Goal: Information Seeking & Learning: Learn about a topic

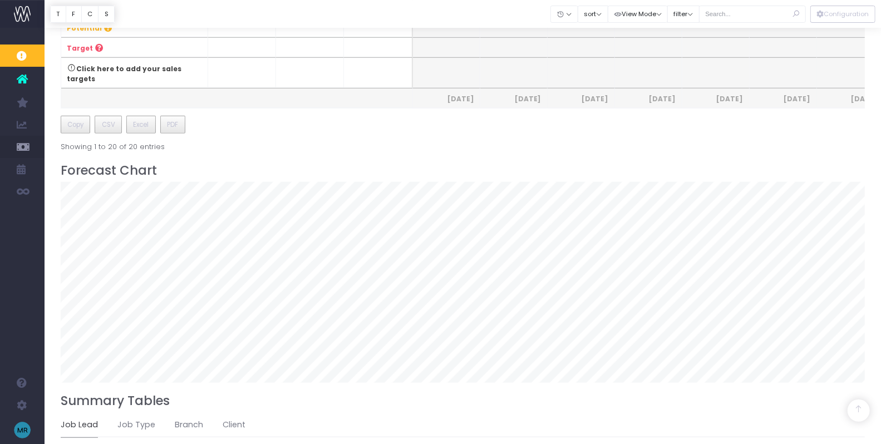
scroll to position [537, 0]
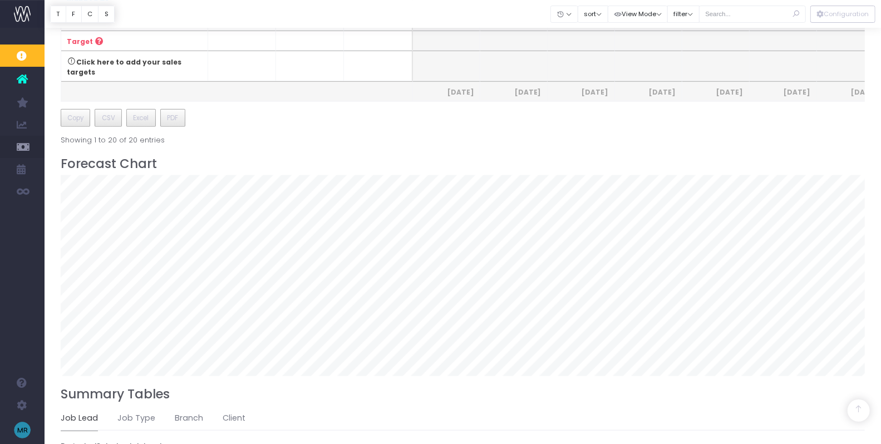
click at [23, 78] on icon at bounding box center [22, 79] width 11 height 14
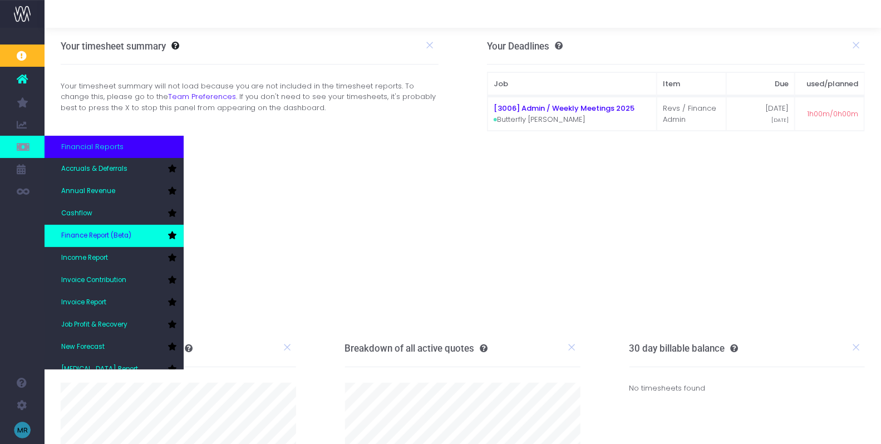
click at [88, 239] on span "Finance Report (Beta)" at bounding box center [96, 236] width 70 height 10
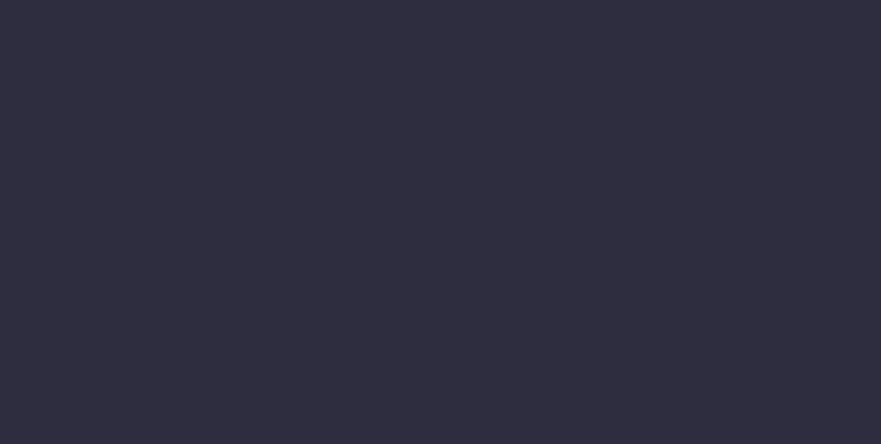
select select "finances"
select select "job"
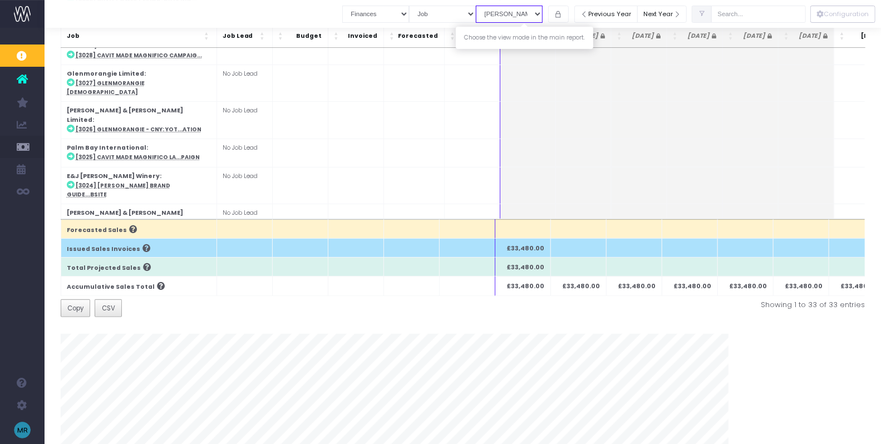
click at [543, 17] on select "View Mode [PERSON_NAME] Revenue Recognition WIP" at bounding box center [509, 14] width 67 height 17
select select "revrec"
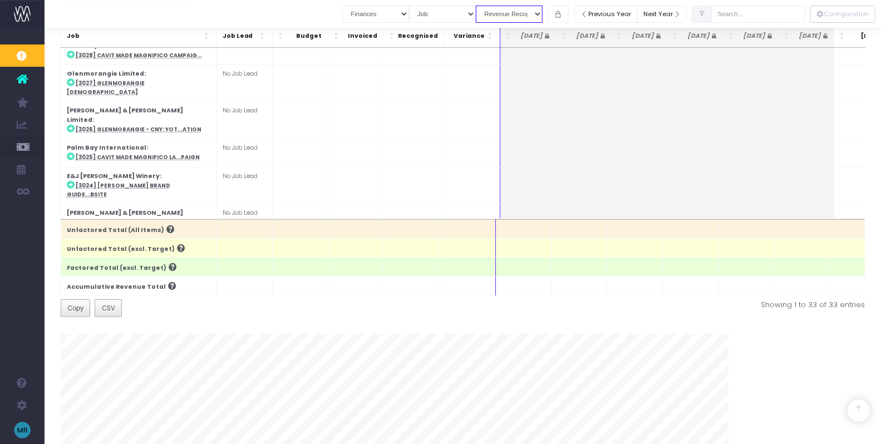
scroll to position [168, 0]
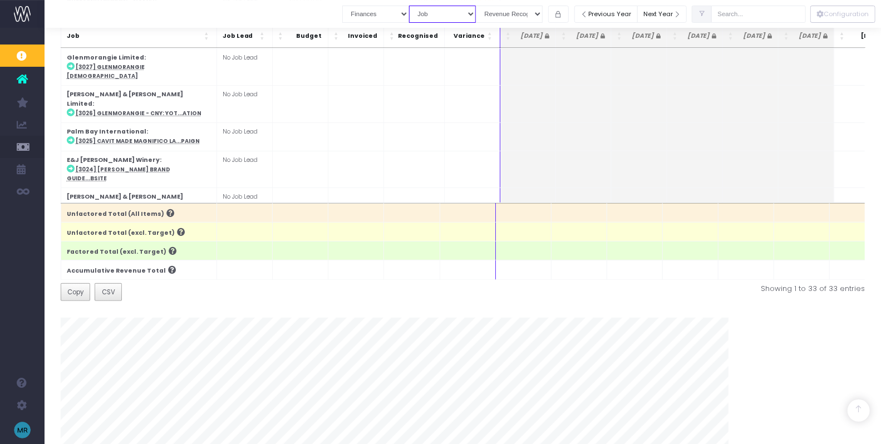
click at [460, 18] on select "Summary by Job Client Job Lead Job Type Branch" at bounding box center [442, 14] width 67 height 17
click at [409, 12] on select "Job summary column shows... Finances Chart" at bounding box center [375, 14] width 67 height 17
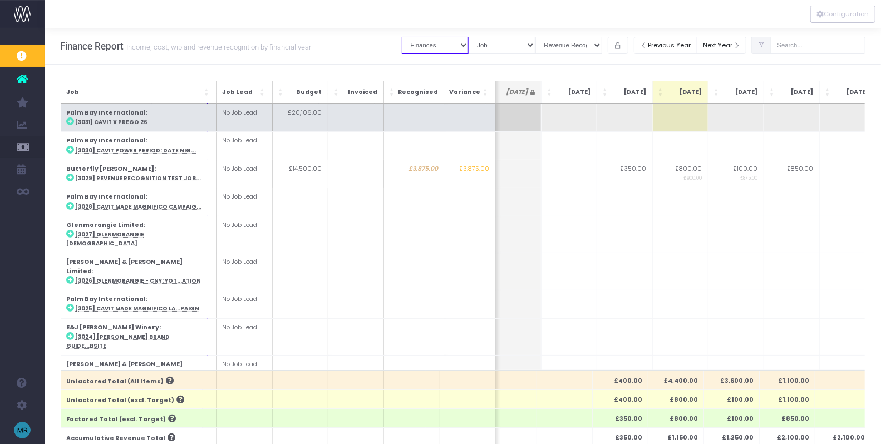
scroll to position [0, 298]
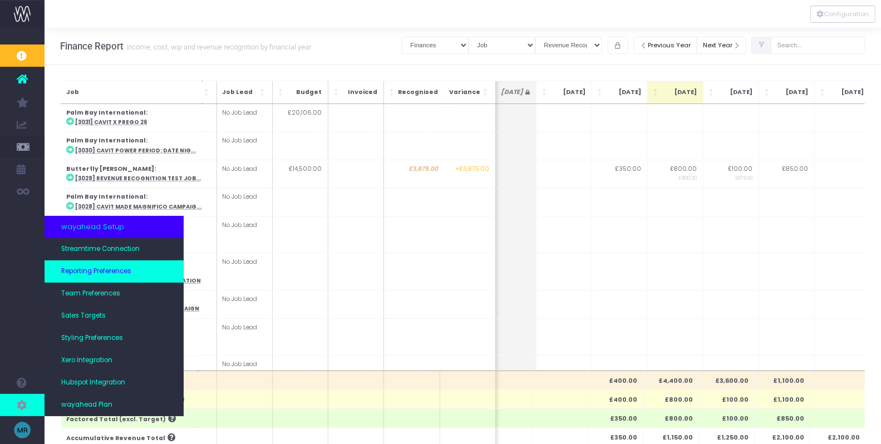
click at [112, 270] on span "Reporting Preferences" at bounding box center [96, 272] width 70 height 10
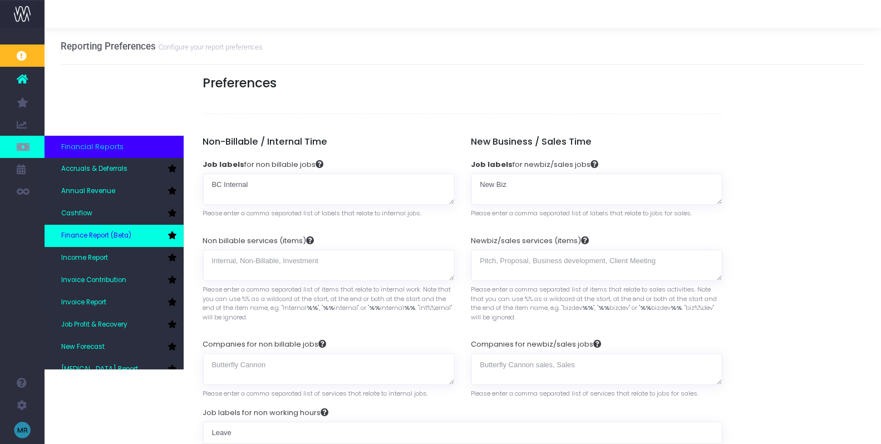
click at [173, 238] on icon at bounding box center [172, 236] width 9 height 8
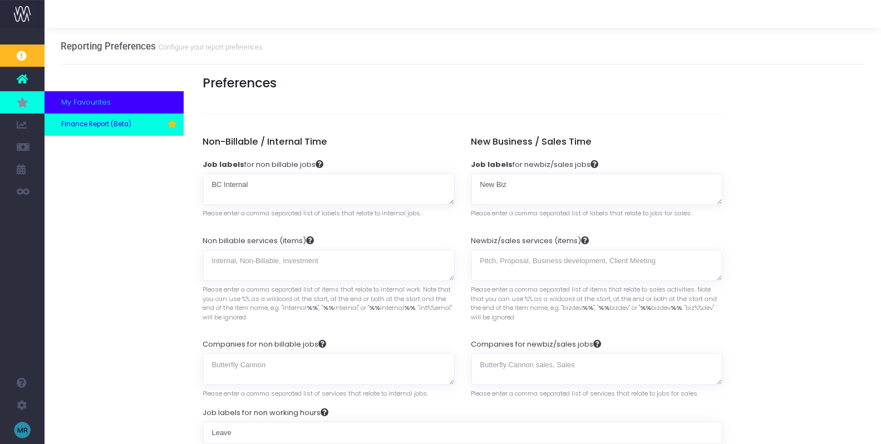
click at [75, 117] on link "Finance Report (Beta)" at bounding box center [114, 125] width 139 height 22
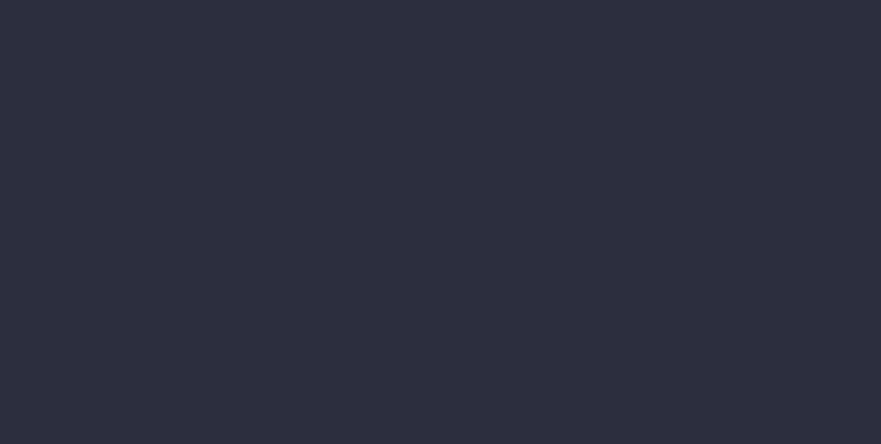
select select "finances"
select select "job"
select select "billing"
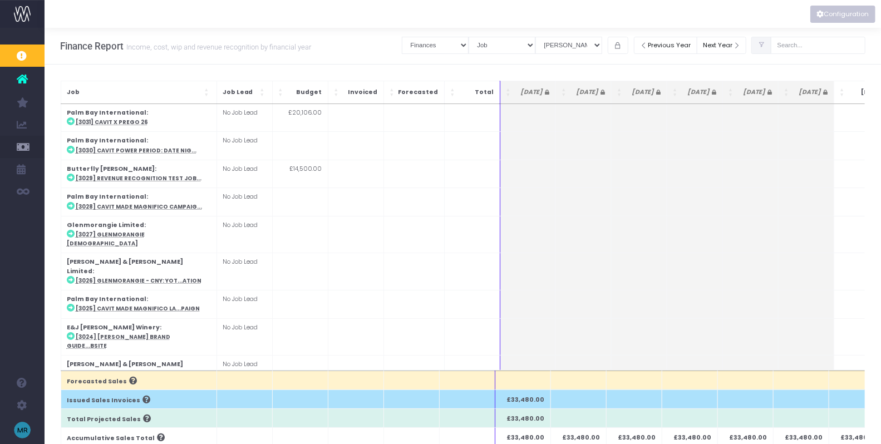
click at [829, 17] on button "Configuration" at bounding box center [843, 14] width 65 height 17
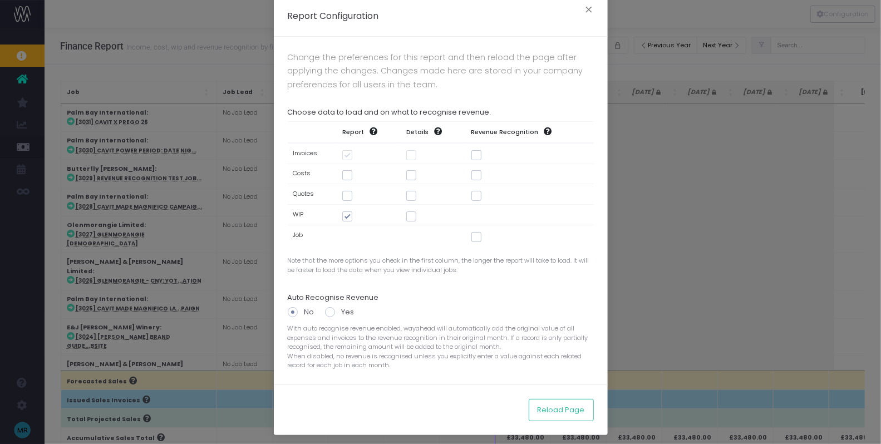
scroll to position [9, 0]
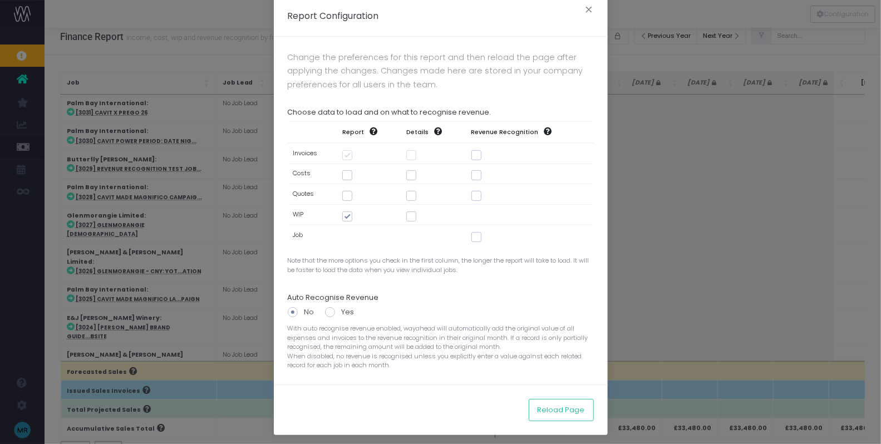
click at [243, 54] on div "Report Configuration × Change the preferences for this report and then reload t…" at bounding box center [440, 222] width 881 height 444
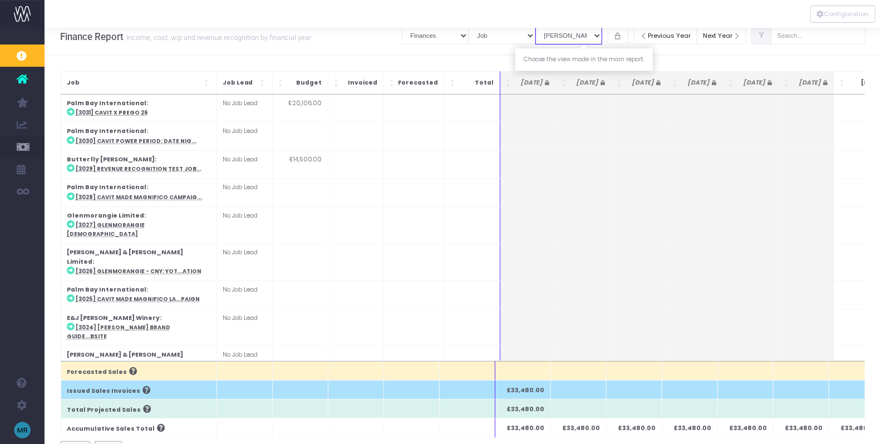
click at [594, 35] on select "View Mode Billings Revenue Recognition WIP" at bounding box center [569, 35] width 67 height 17
click at [837, 14] on button "Configuration" at bounding box center [843, 14] width 65 height 17
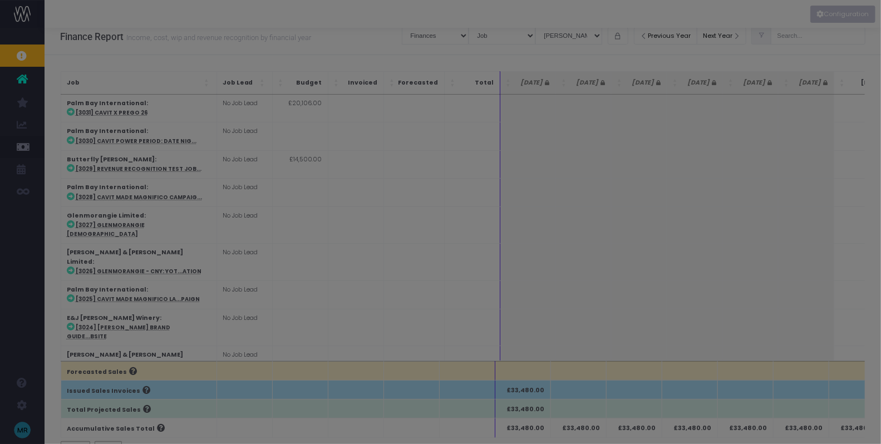
scroll to position [0, 0]
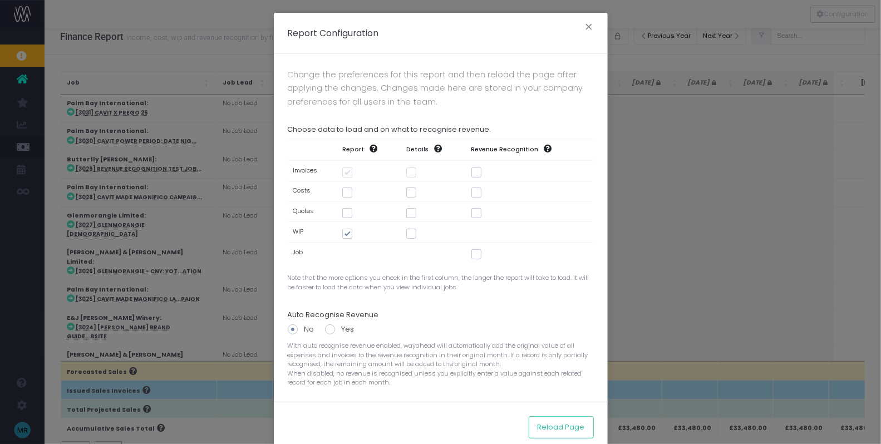
click at [475, 171] on span at bounding box center [477, 173] width 10 height 10
click at [488, 171] on input "checkbox" at bounding box center [491, 170] width 7 height 7
click at [479, 173] on span at bounding box center [477, 173] width 10 height 10
click at [488, 173] on input "checkbox" at bounding box center [491, 170] width 7 height 7
checkbox input "false"
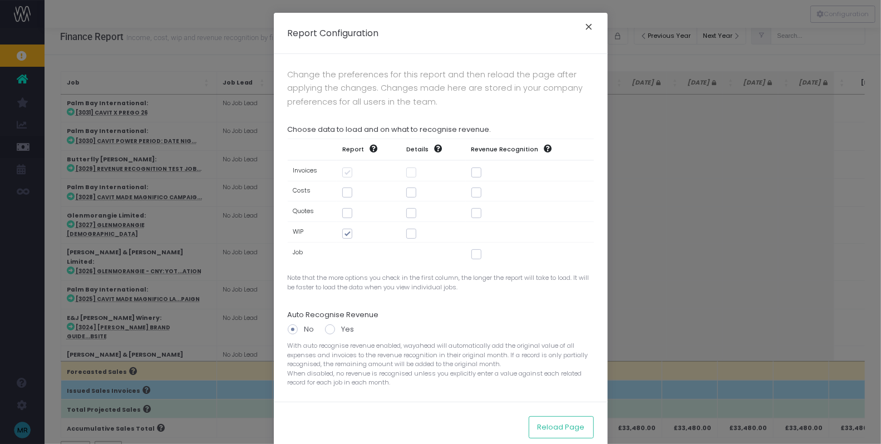
click at [588, 28] on button "×" at bounding box center [589, 28] width 23 height 18
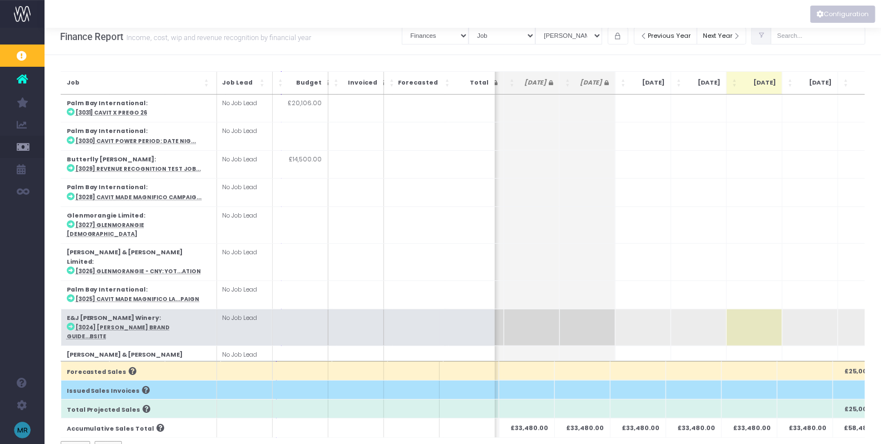
scroll to position [0, 297]
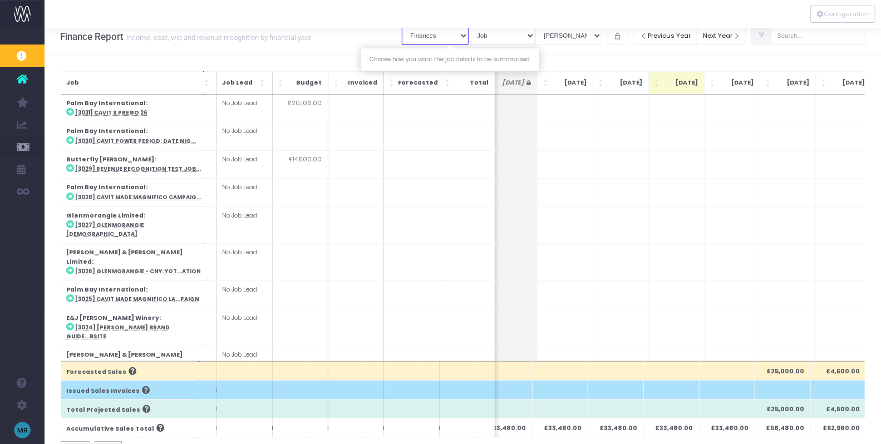
click at [469, 30] on select "Job summary column shows... Finances Chart" at bounding box center [435, 35] width 67 height 17
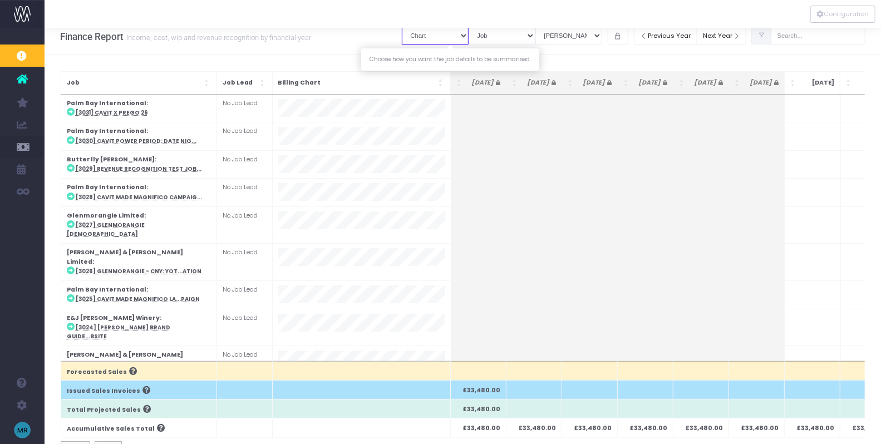
click at [469, 31] on select "Job summary column shows... Finances Chart" at bounding box center [435, 35] width 67 height 17
select select "finances"
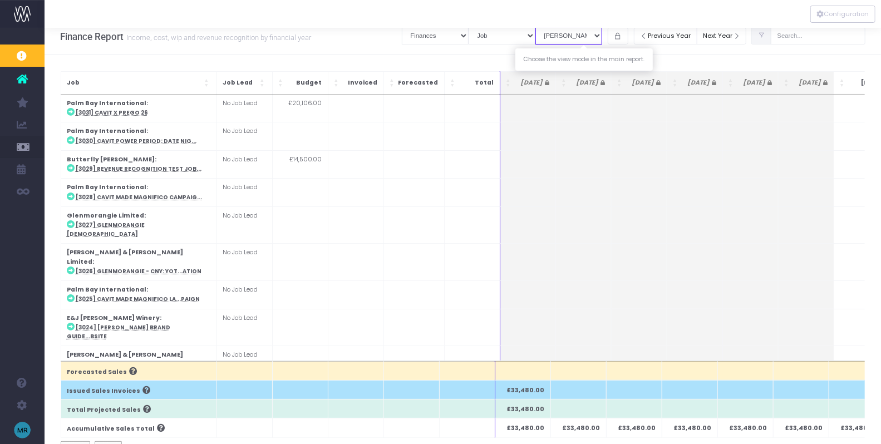
click at [602, 36] on select "View Mode [PERSON_NAME] Revenue Recognition WIP" at bounding box center [569, 35] width 67 height 17
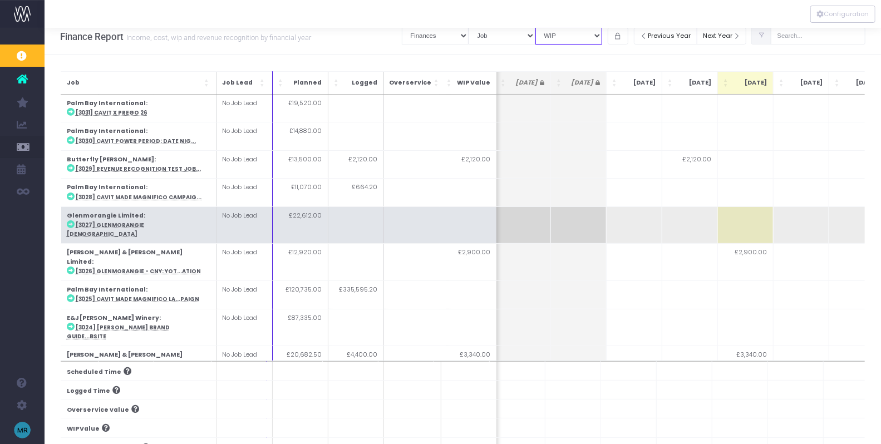
scroll to position [0, 299]
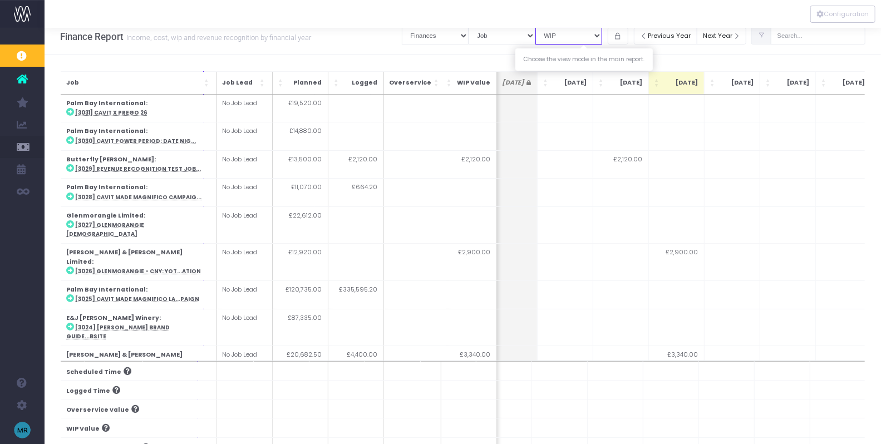
click at [602, 35] on select "View Mode [PERSON_NAME] Revenue Recognition WIP" at bounding box center [569, 35] width 67 height 17
select select "revrec"
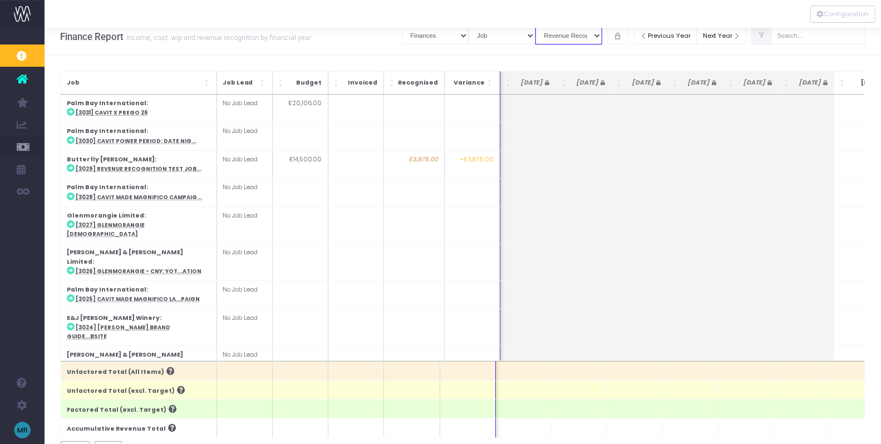
scroll to position [0, 298]
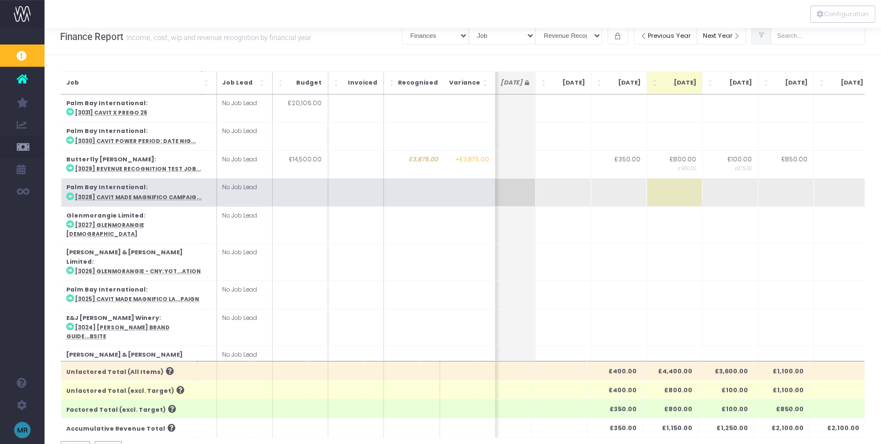
click at [647, 202] on td at bounding box center [675, 193] width 56 height 28
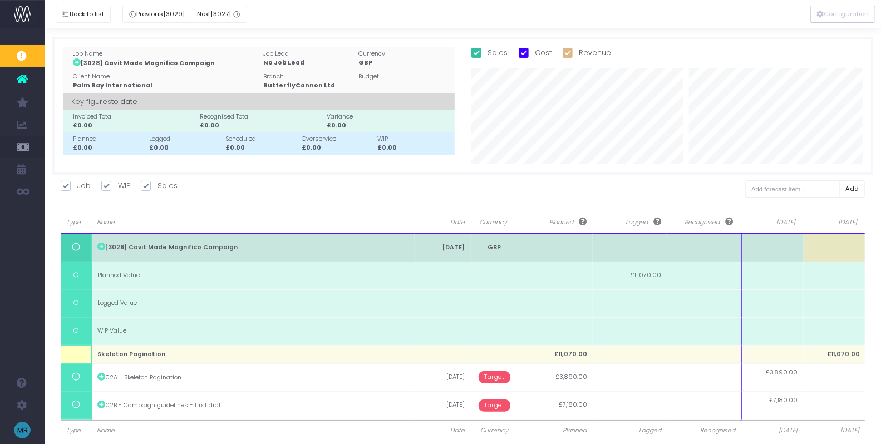
scroll to position [23, 0]
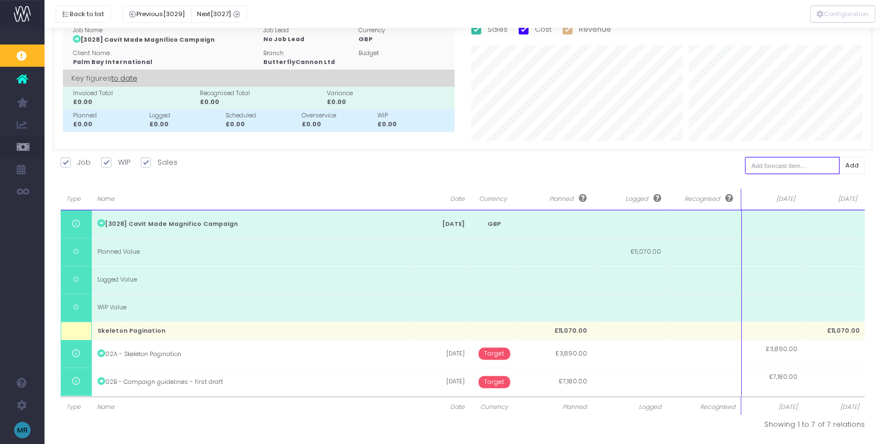
click at [801, 166] on input "text" at bounding box center [792, 165] width 95 height 17
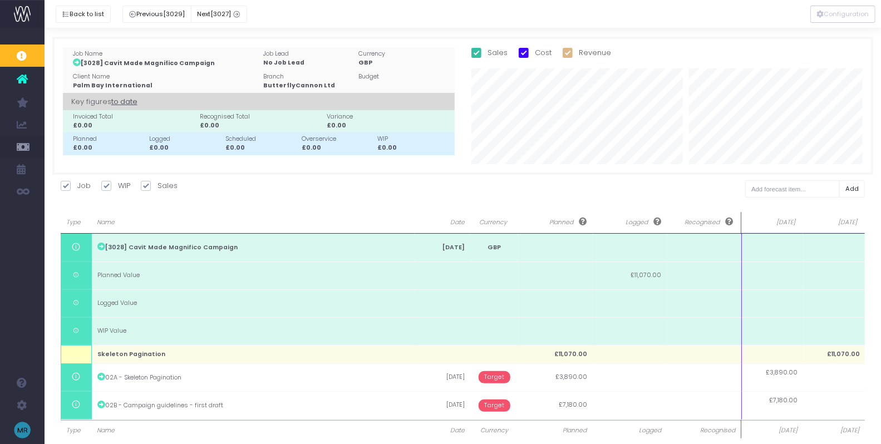
click at [146, 185] on span at bounding box center [146, 186] width 10 height 10
click at [158, 185] on input "Sales" at bounding box center [161, 183] width 7 height 7
checkbox input "false"
click at [117, 183] on label "WIP" at bounding box center [115, 185] width 29 height 11
click at [118, 183] on input "WIP" at bounding box center [121, 183] width 7 height 7
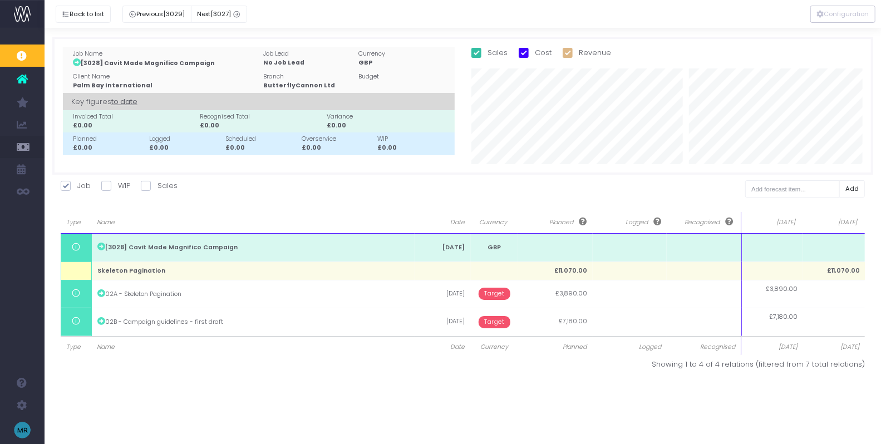
click at [110, 187] on span at bounding box center [106, 186] width 10 height 10
click at [118, 187] on input "WIP" at bounding box center [121, 183] width 7 height 7
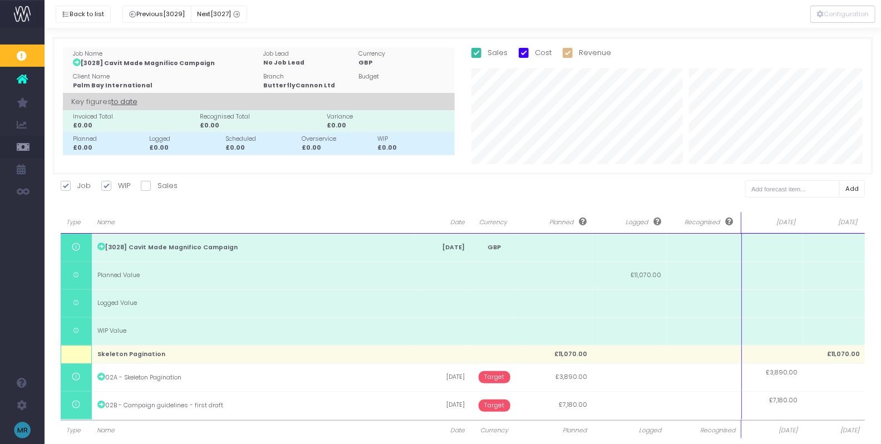
click at [110, 187] on span at bounding box center [106, 186] width 10 height 10
click at [118, 187] on input "WIP" at bounding box center [121, 183] width 7 height 7
checkbox input "false"
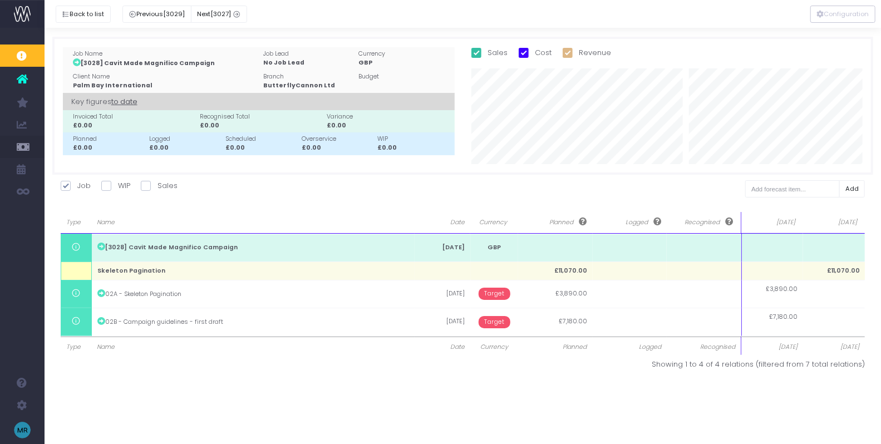
click at [70, 186] on span at bounding box center [66, 186] width 10 height 10
click at [77, 186] on input "Job" at bounding box center [80, 183] width 7 height 7
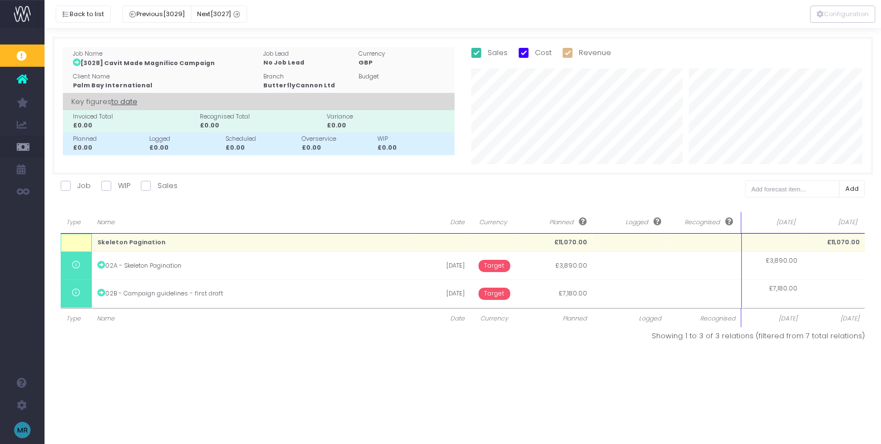
click at [70, 186] on span at bounding box center [66, 186] width 10 height 10
click at [77, 186] on input "Job" at bounding box center [80, 183] width 7 height 7
checkbox input "true"
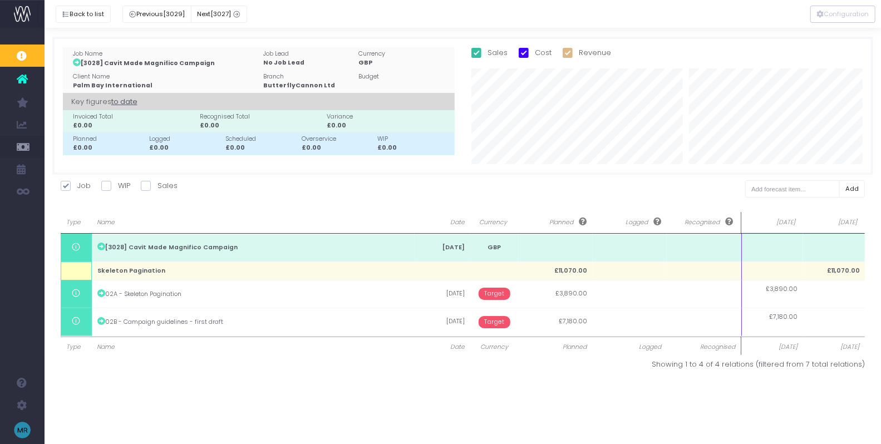
click at [146, 186] on span at bounding box center [146, 186] width 10 height 10
click at [158, 186] on input "Sales" at bounding box center [161, 183] width 7 height 7
checkbox input "true"
click at [109, 184] on span at bounding box center [106, 186] width 10 height 10
click at [118, 184] on input "WIP" at bounding box center [121, 183] width 7 height 7
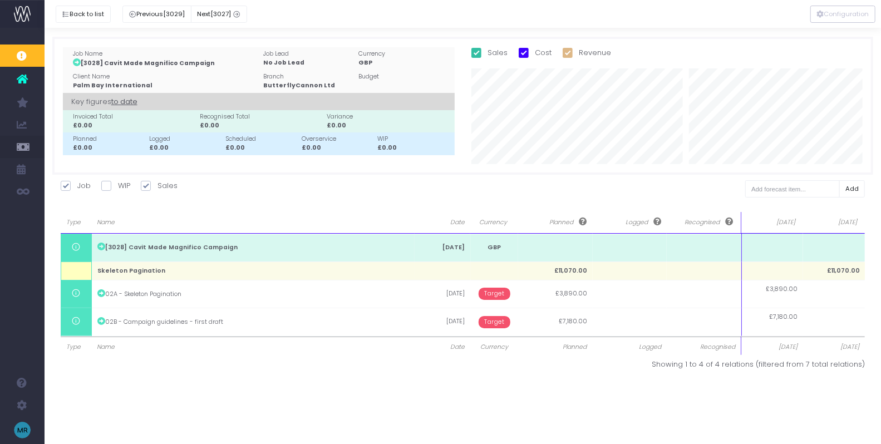
checkbox input "true"
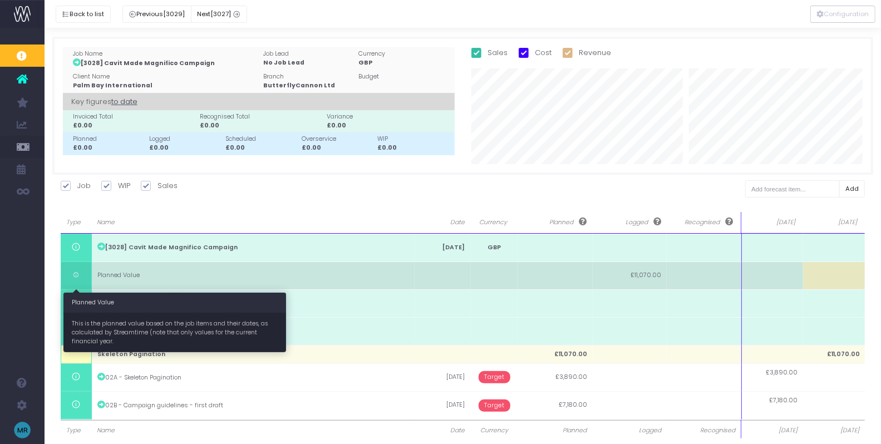
click at [80, 274] on td at bounding box center [76, 276] width 31 height 28
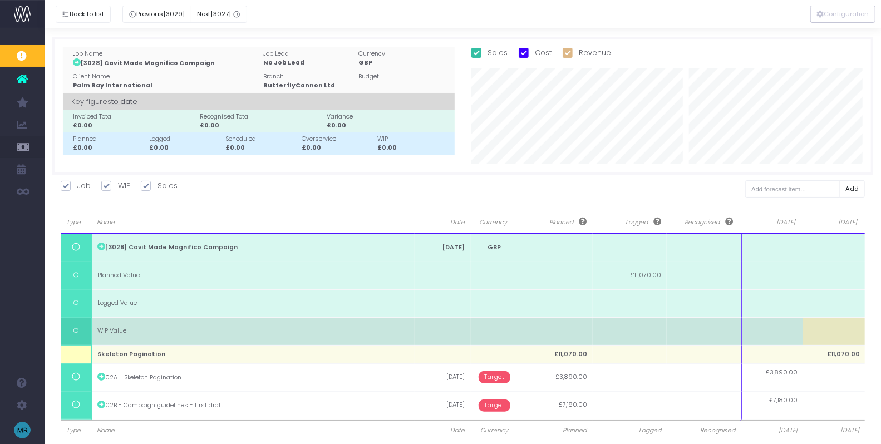
scroll to position [23, 0]
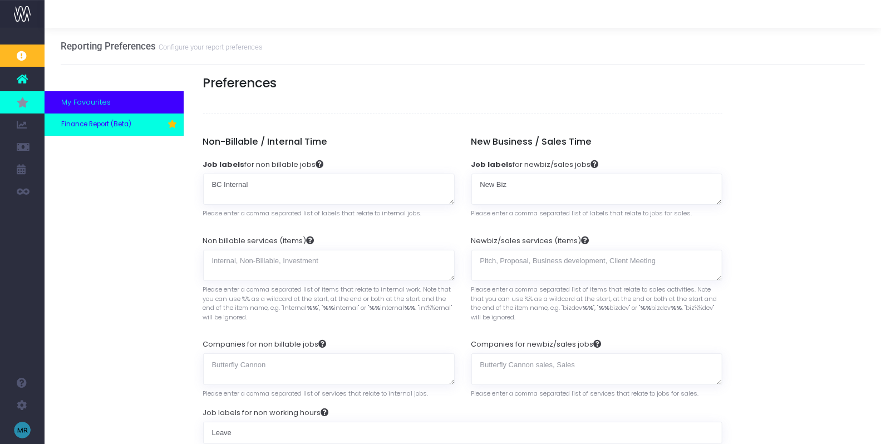
click at [93, 118] on link "Finance Report (Beta)" at bounding box center [114, 125] width 139 height 22
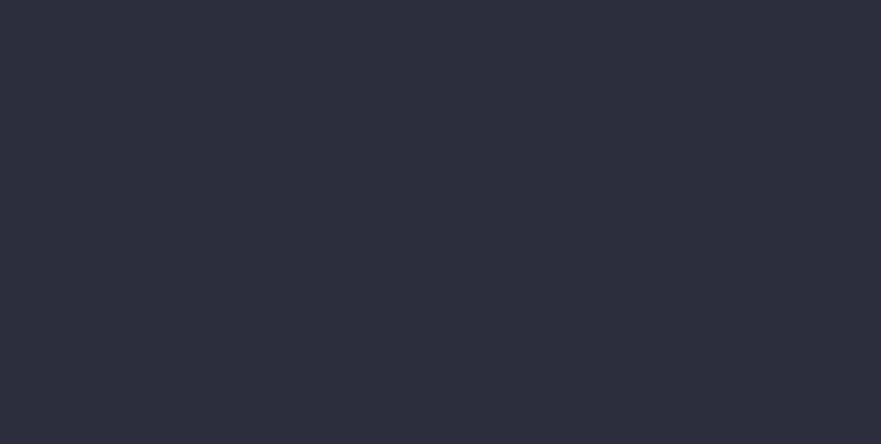
select select "finances"
select select "job"
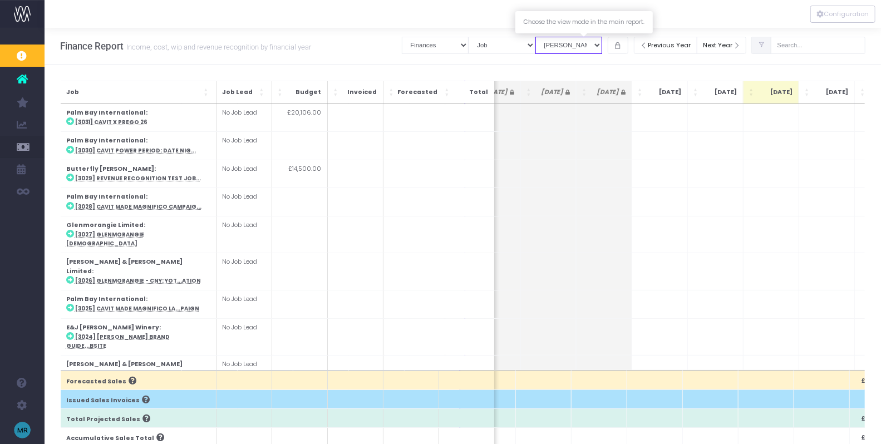
click at [602, 43] on select "View Mode [PERSON_NAME] Revenue Recognition WIP" at bounding box center [569, 45] width 67 height 17
select select "revrec"
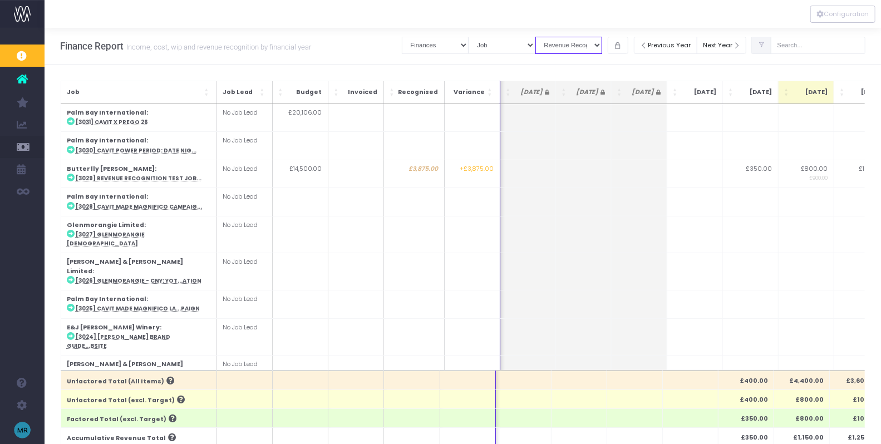
scroll to position [0, 35]
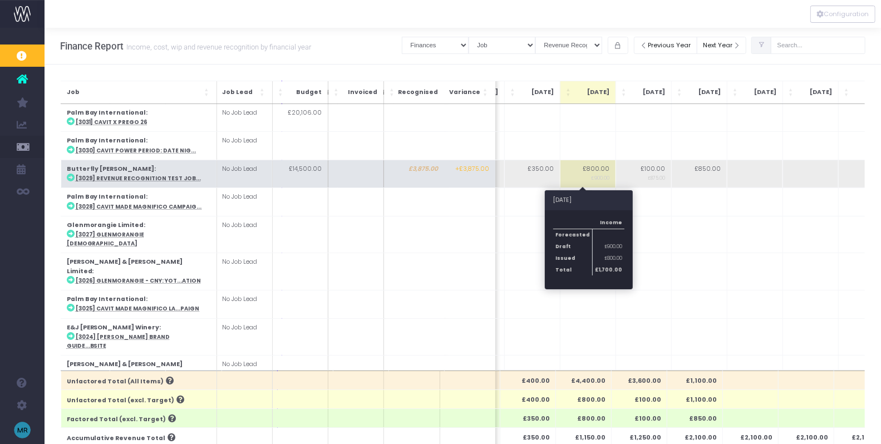
click at [595, 169] on td "£800.00 £900.00" at bounding box center [588, 174] width 56 height 28
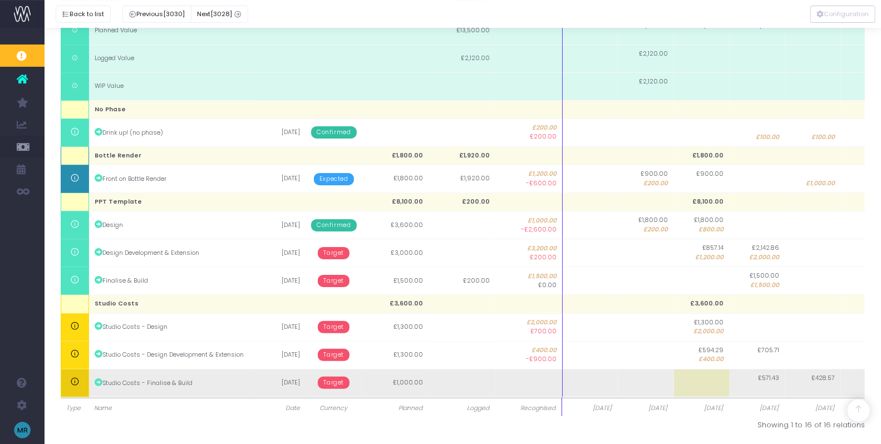
click at [764, 379] on span "£571.43" at bounding box center [769, 378] width 21 height 9
type input "1000"
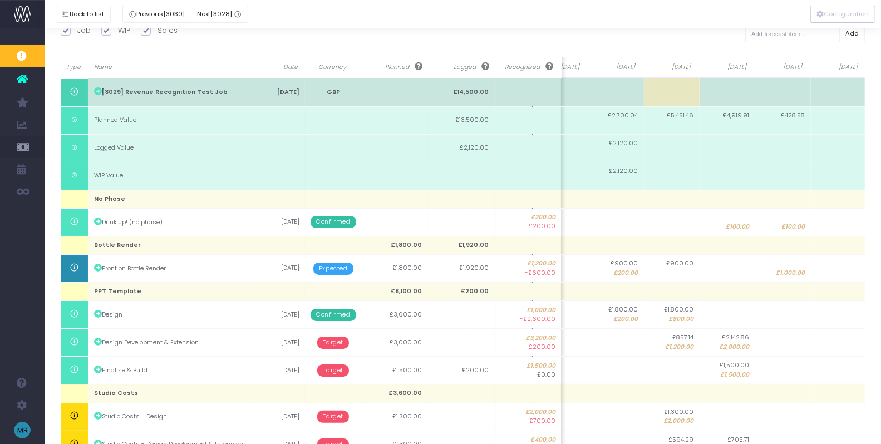
click at [279, 90] on td "01 Jul 2025" at bounding box center [281, 92] width 50 height 28
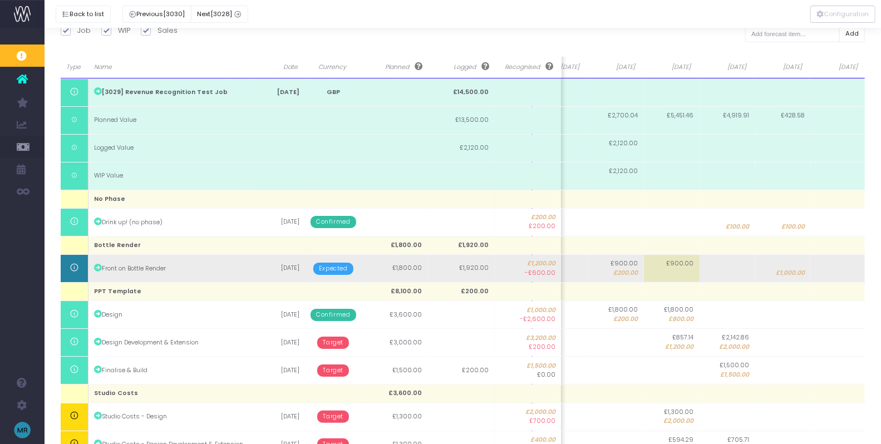
click at [279, 263] on td "14 Sep 2025" at bounding box center [281, 269] width 50 height 28
click at [279, 271] on td "14 Sep 2025" at bounding box center [281, 269] width 50 height 28
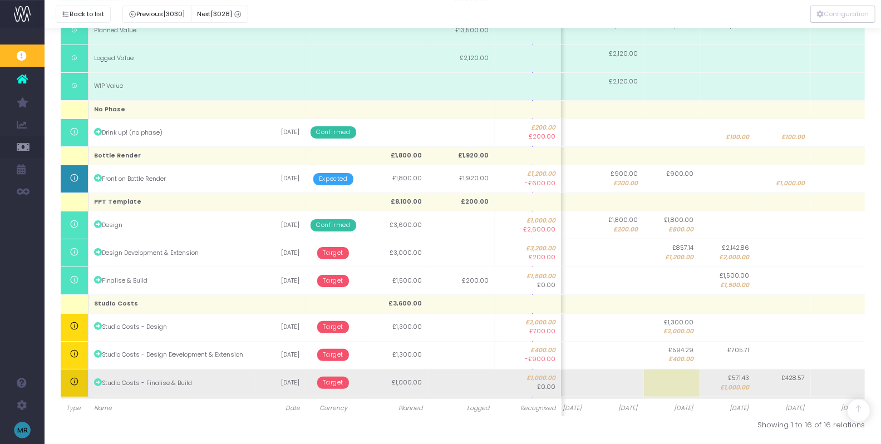
click at [269, 370] on td "09 Nov 2025" at bounding box center [281, 383] width 50 height 28
click at [273, 379] on td "09 Nov 2025" at bounding box center [281, 383] width 50 height 28
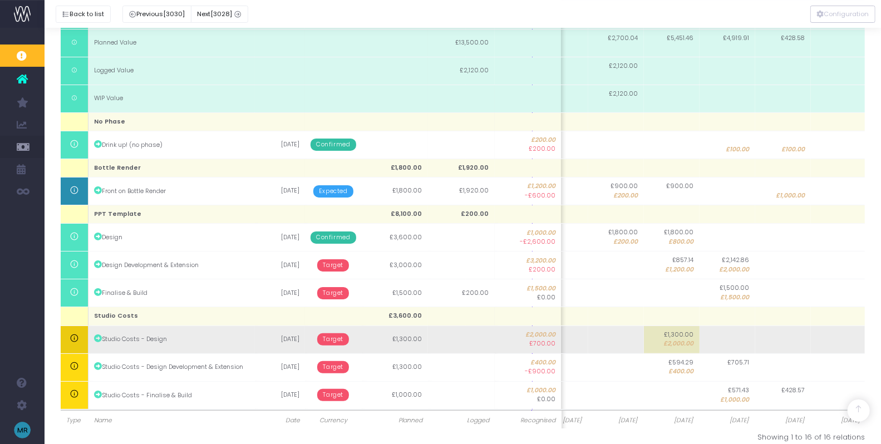
scroll to position [245, 0]
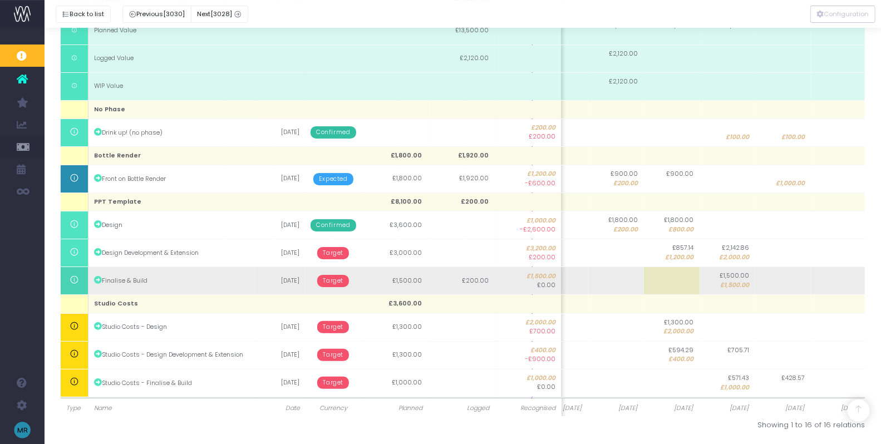
click at [338, 283] on span "Target" at bounding box center [334, 281] width 32 height 12
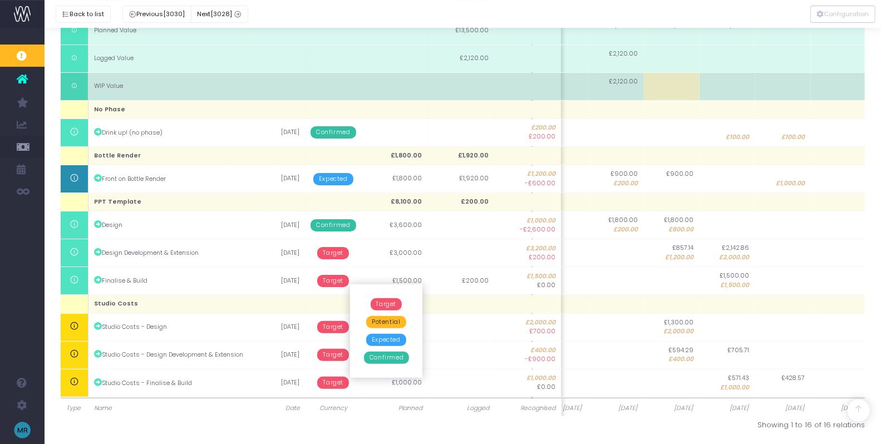
click at [376, 97] on td at bounding box center [394, 86] width 67 height 28
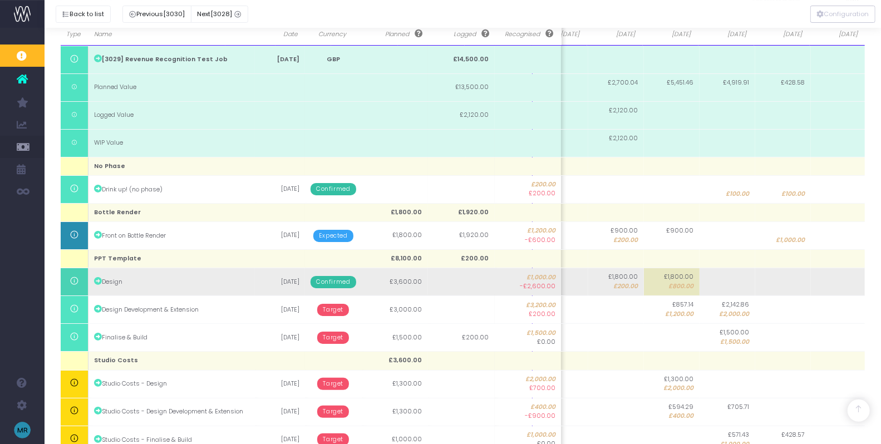
scroll to position [190, 0]
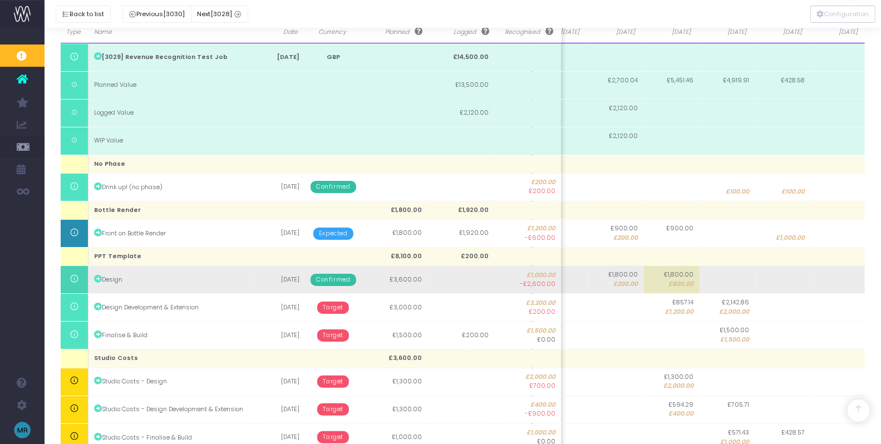
click at [623, 282] on span "£200.00" at bounding box center [626, 284] width 24 height 9
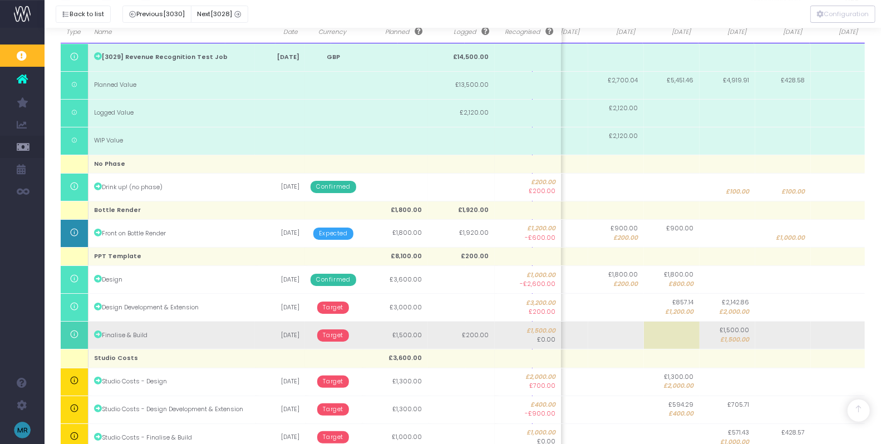
click at [621, 327] on td at bounding box center [616, 336] width 56 height 28
type input "0"
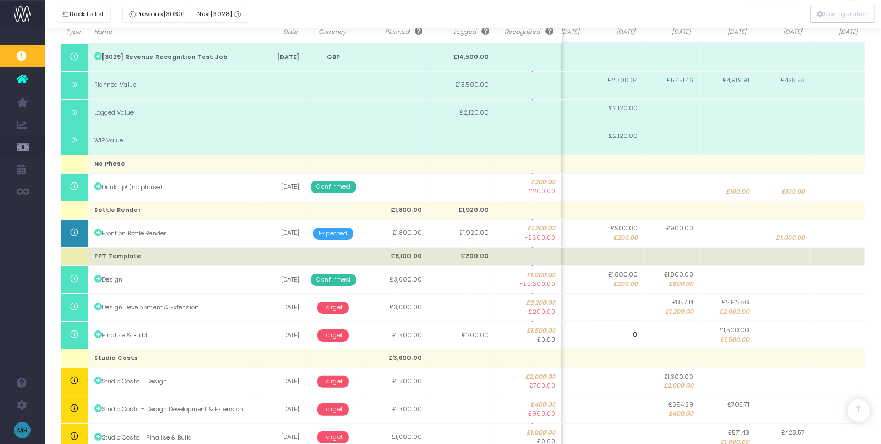
click at [613, 259] on td at bounding box center [616, 257] width 56 height 18
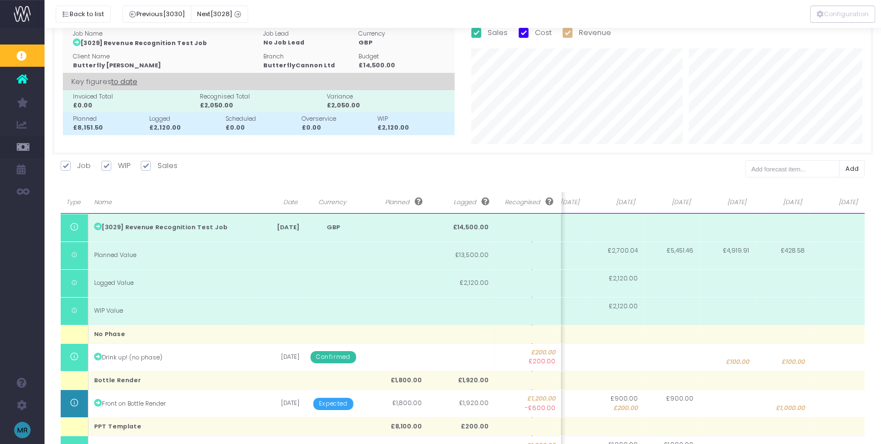
scroll to position [0, 0]
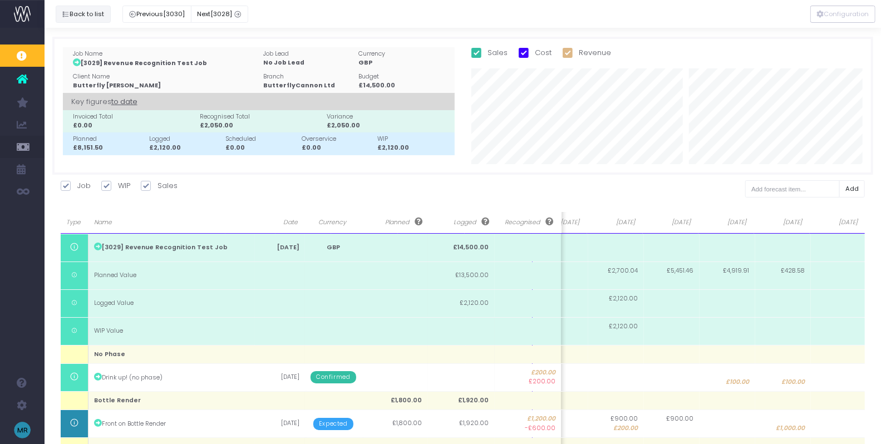
click at [86, 11] on button "Back to list" at bounding box center [83, 14] width 55 height 17
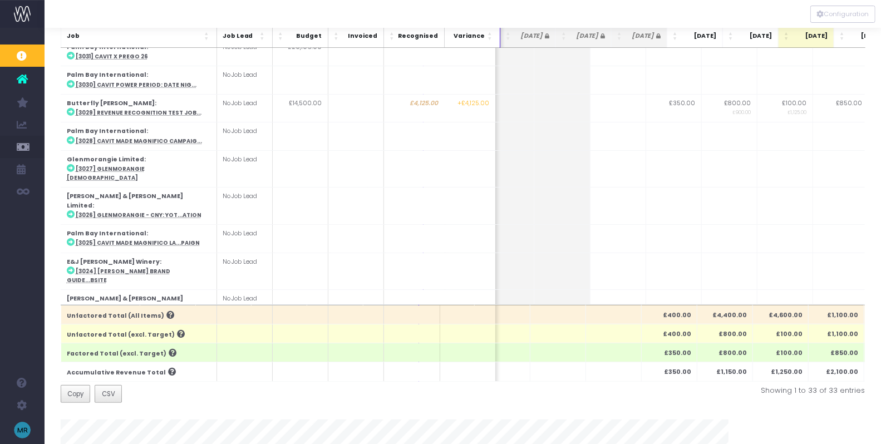
scroll to position [0, 77]
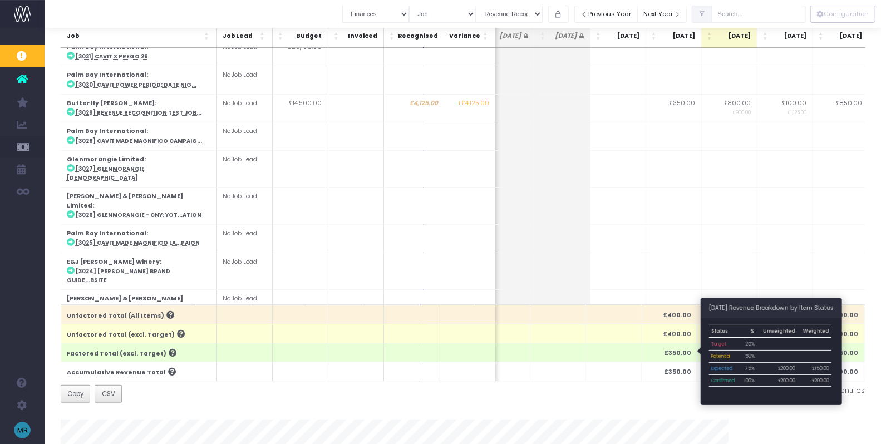
drag, startPoint x: 689, startPoint y: 350, endPoint x: 701, endPoint y: 323, distance: 29.4
click at [691, 348] on th "£350.00" at bounding box center [670, 352] width 56 height 19
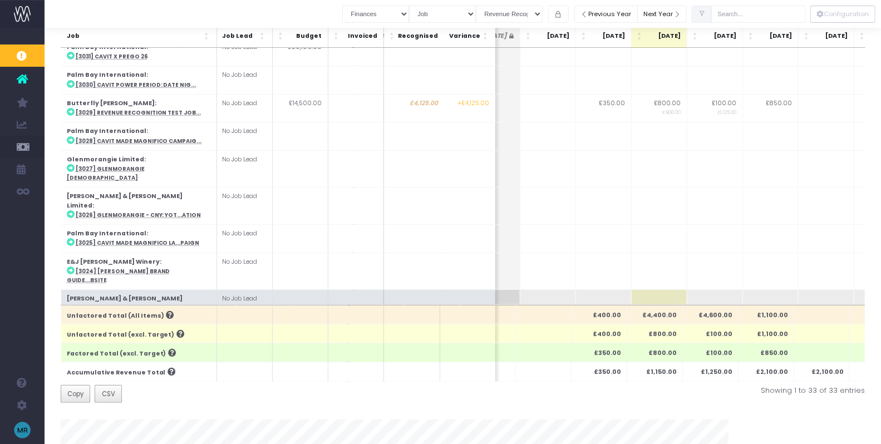
scroll to position [0, 171]
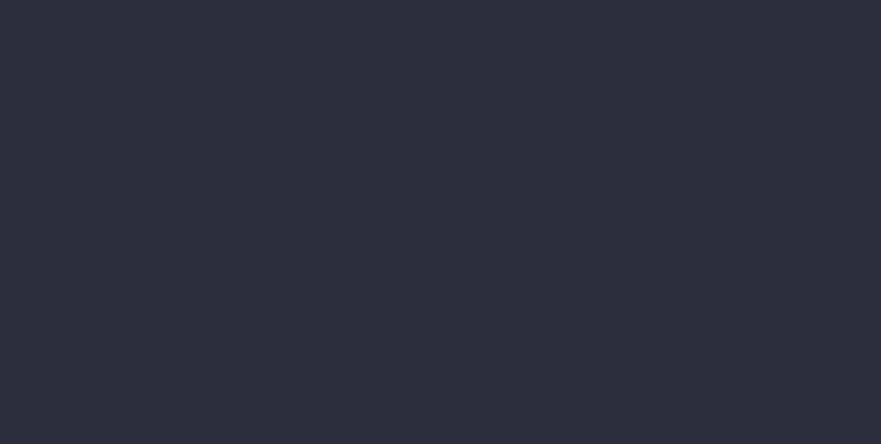
select select "finances"
select select "job"
select select "billing"
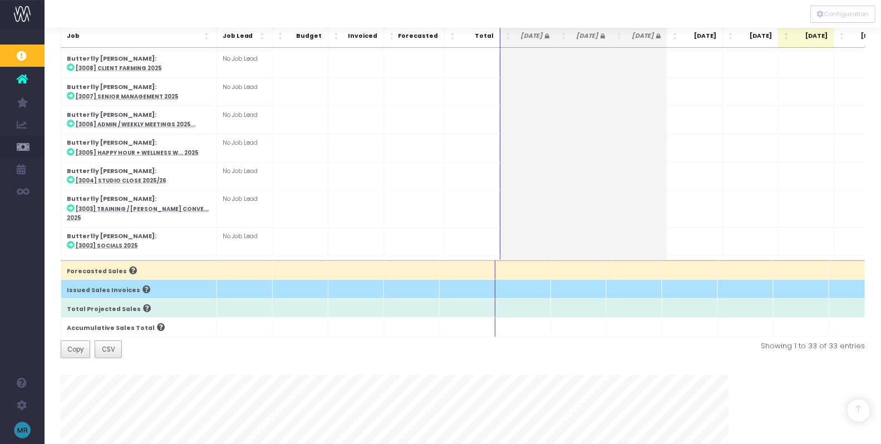
scroll to position [223, 0]
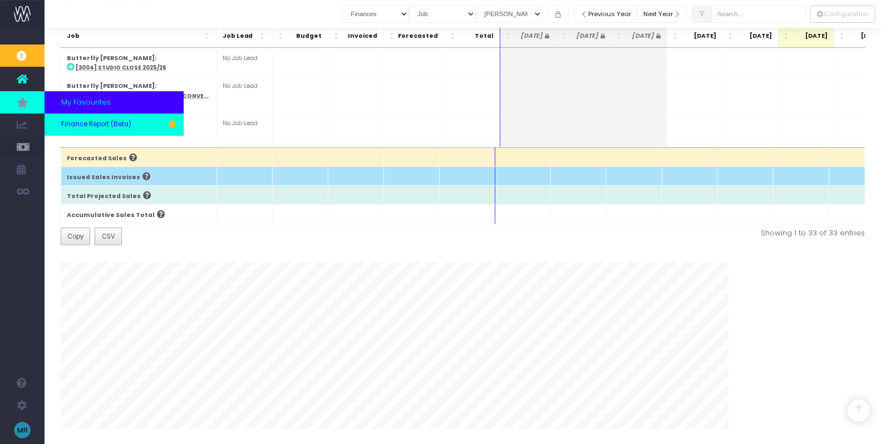
click at [82, 129] on span "Finance Report (Beta)" at bounding box center [96, 125] width 70 height 10
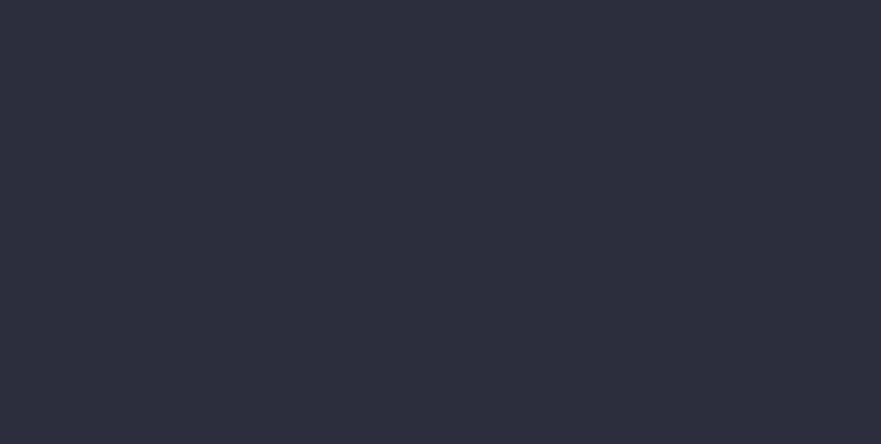
select select "finances"
select select "job"
select select "billing"
select select "finances"
select select "job"
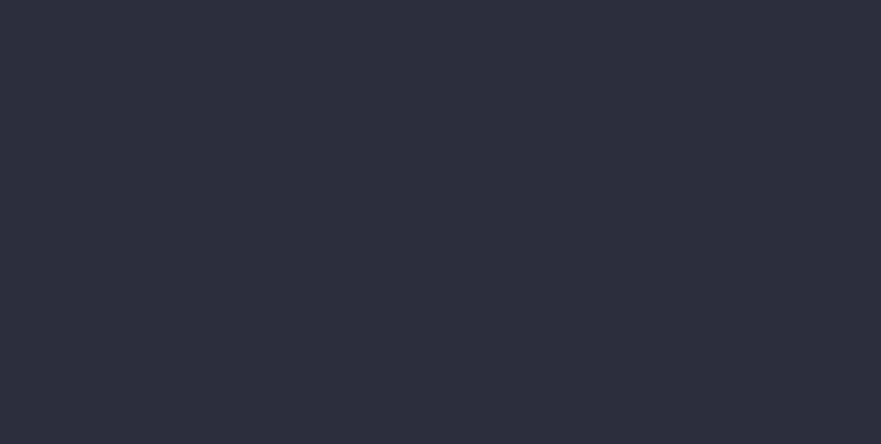
select select "billing"
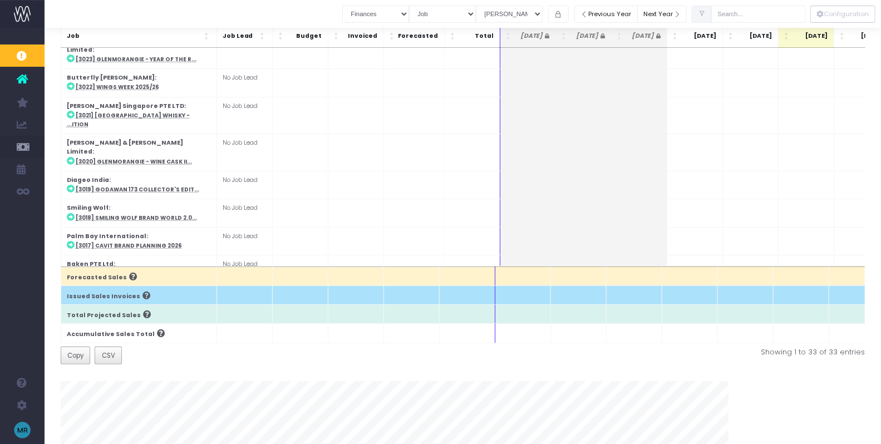
scroll to position [105, 0]
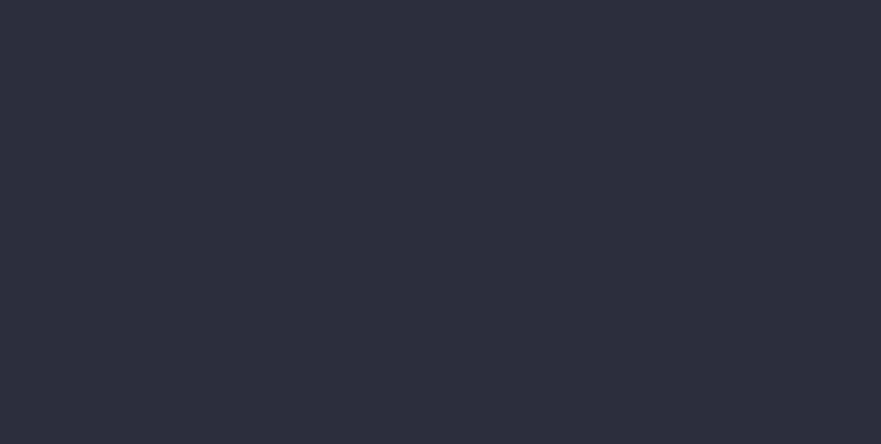
scroll to position [0, 8]
select select "finances"
select select "job"
select select "billing"
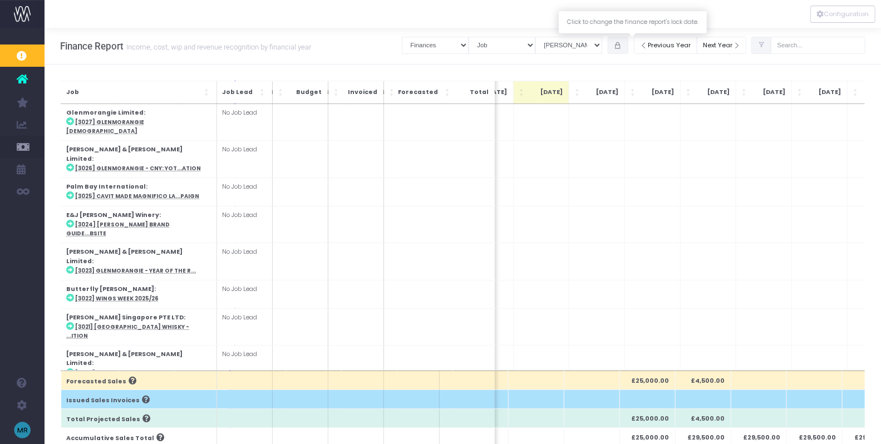
click at [629, 46] on button "button" at bounding box center [618, 45] width 21 height 17
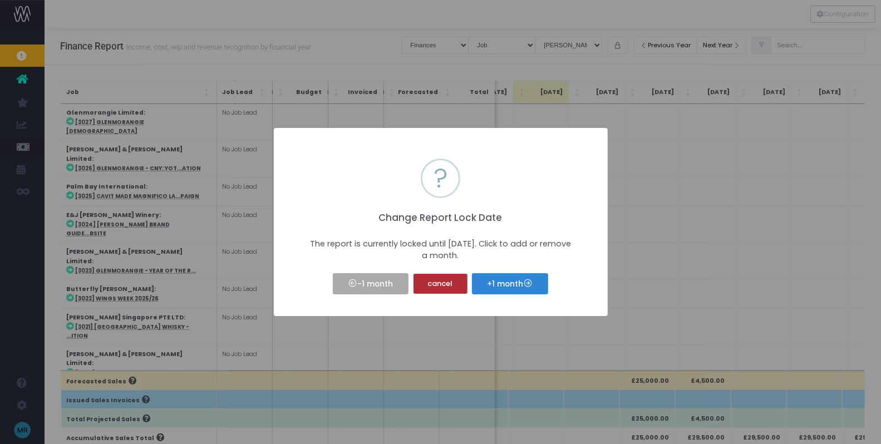
click at [447, 288] on button "cancel" at bounding box center [441, 284] width 54 height 20
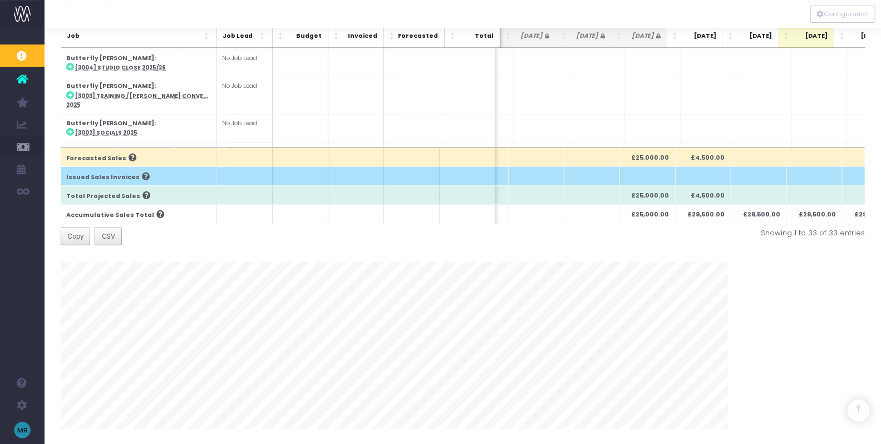
scroll to position [0, 265]
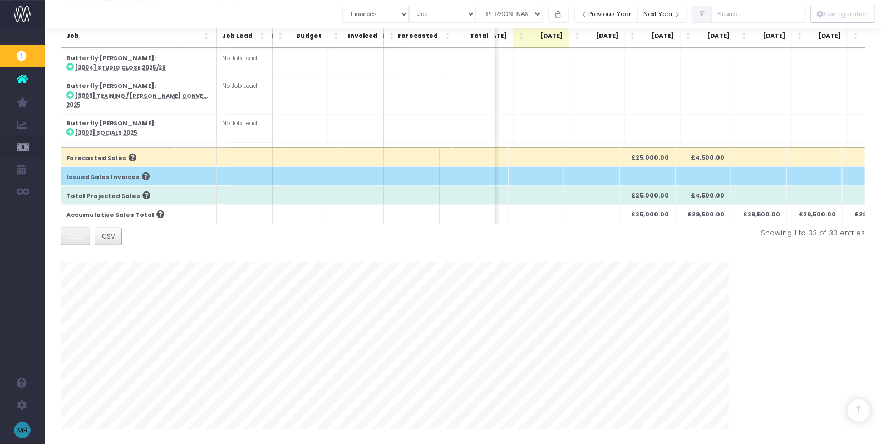
click at [75, 235] on span "Copy" at bounding box center [75, 237] width 16 height 10
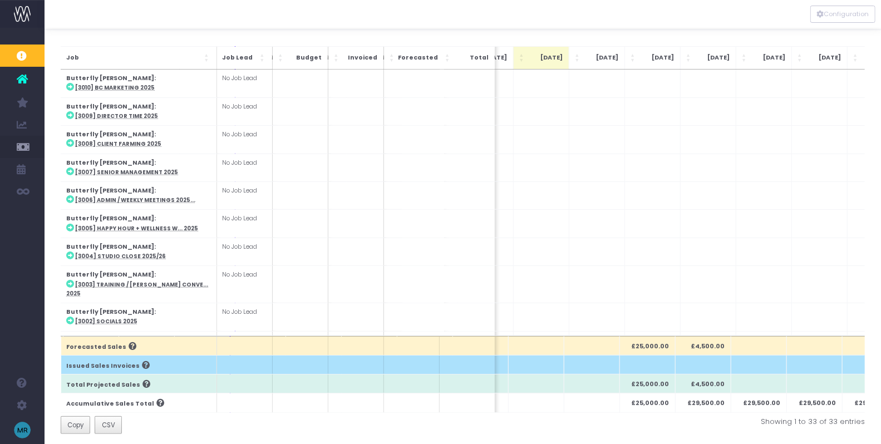
scroll to position [35, 0]
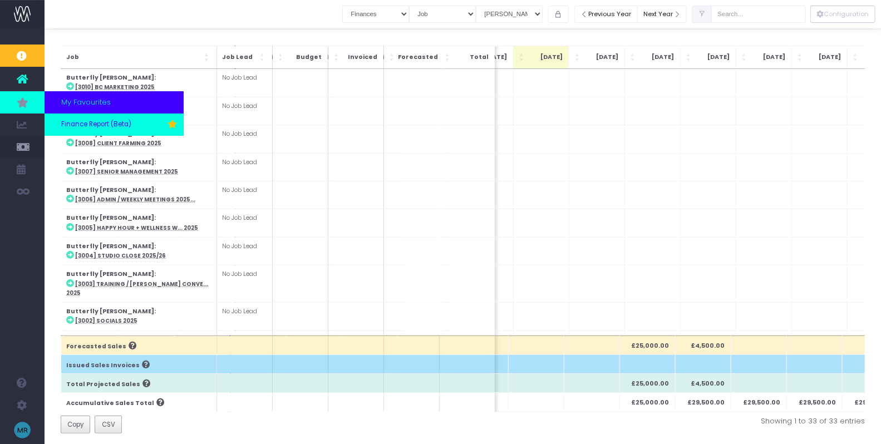
click at [90, 126] on span "Finance Report (Beta)" at bounding box center [96, 125] width 70 height 10
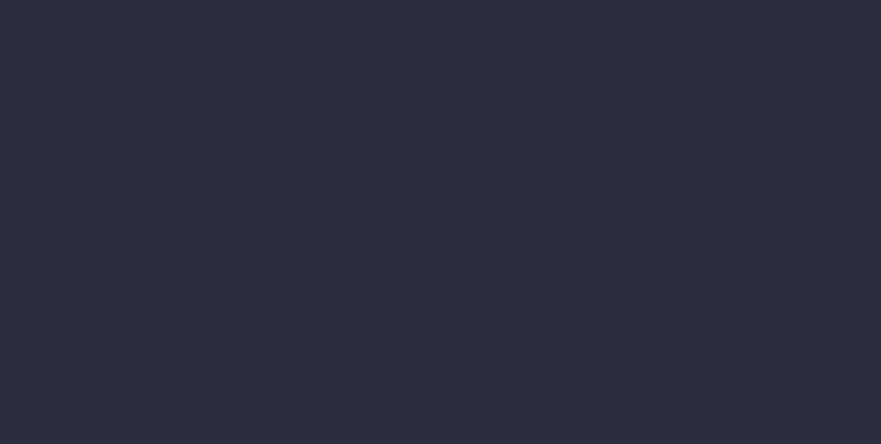
select select "finances"
select select "job"
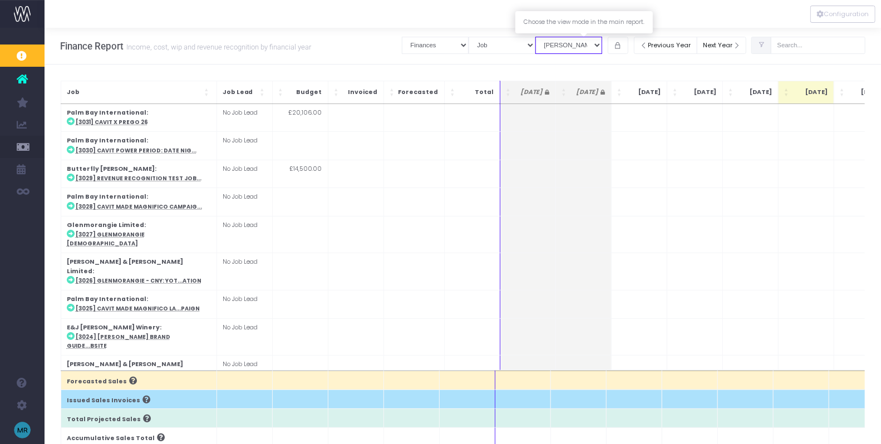
click at [602, 43] on select "View Mode [PERSON_NAME] Revenue Recognition WIP" at bounding box center [569, 45] width 67 height 17
select select "revrec"
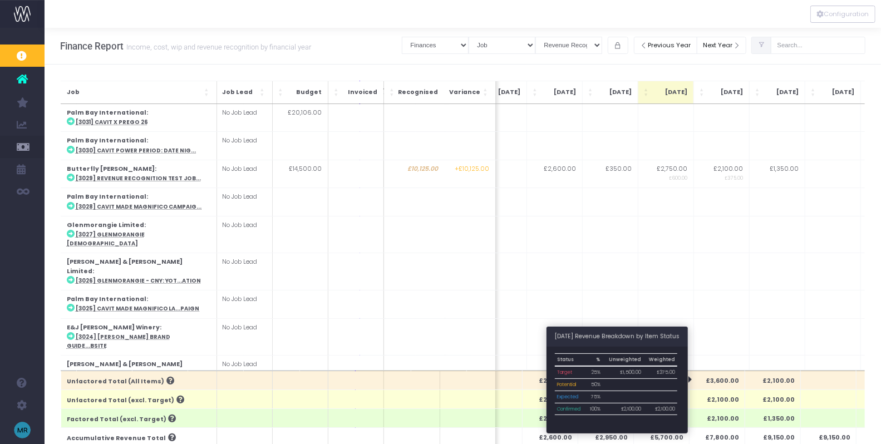
click at [708, 379] on th "£3,600.00" at bounding box center [718, 380] width 56 height 19
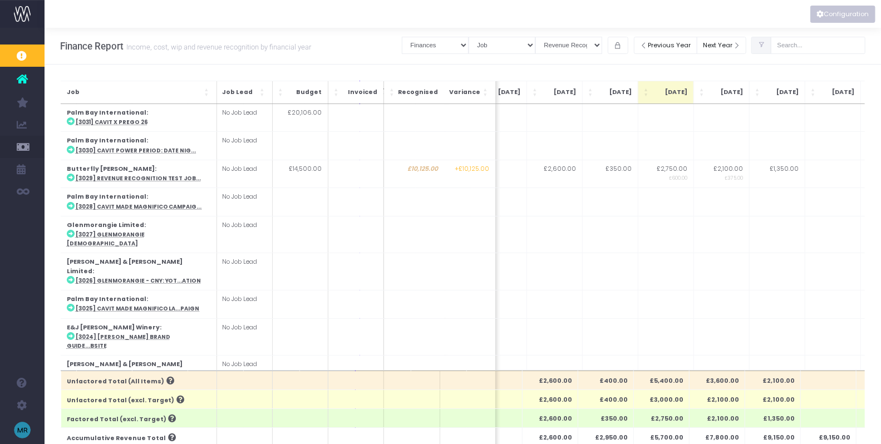
click at [828, 13] on button "Configuration" at bounding box center [843, 14] width 65 height 17
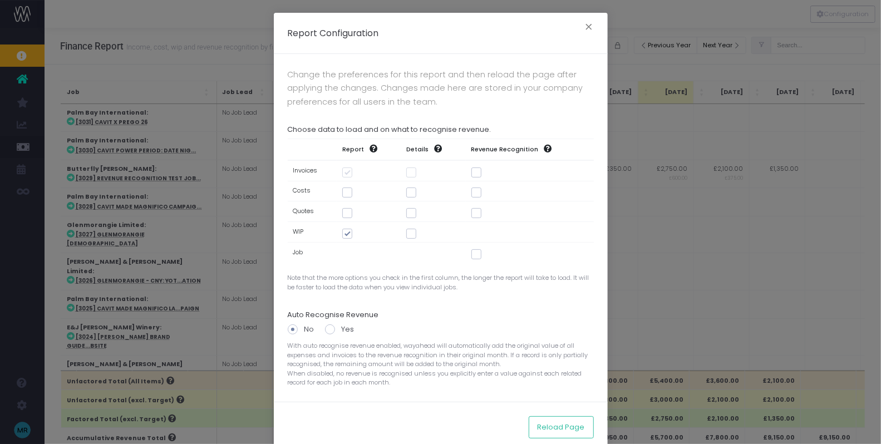
click at [478, 252] on span at bounding box center [477, 254] width 10 height 10
click at [488, 252] on input "checkbox" at bounding box center [491, 252] width 7 height 7
click at [475, 253] on span at bounding box center [477, 254] width 10 height 10
click at [488, 253] on input "checkbox" at bounding box center [491, 252] width 7 height 7
checkbox input "false"
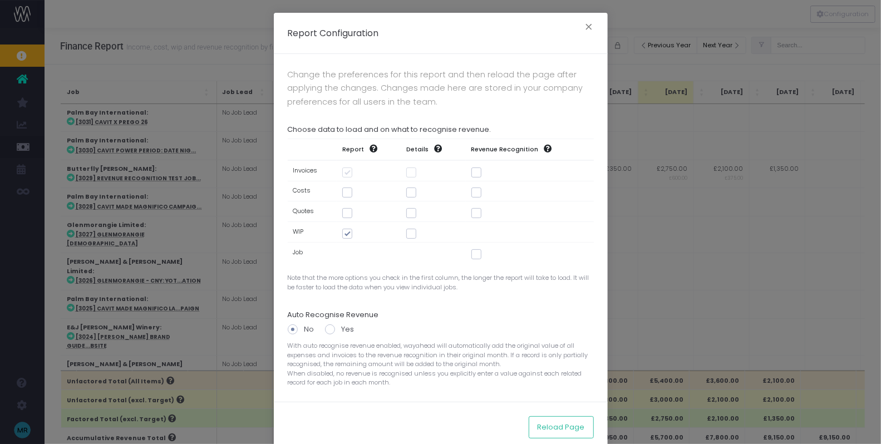
click at [655, 21] on div "Report Configuration × Change the preferences for this report and then reload t…" at bounding box center [440, 222] width 881 height 444
